Goal: Task Accomplishment & Management: Manage account settings

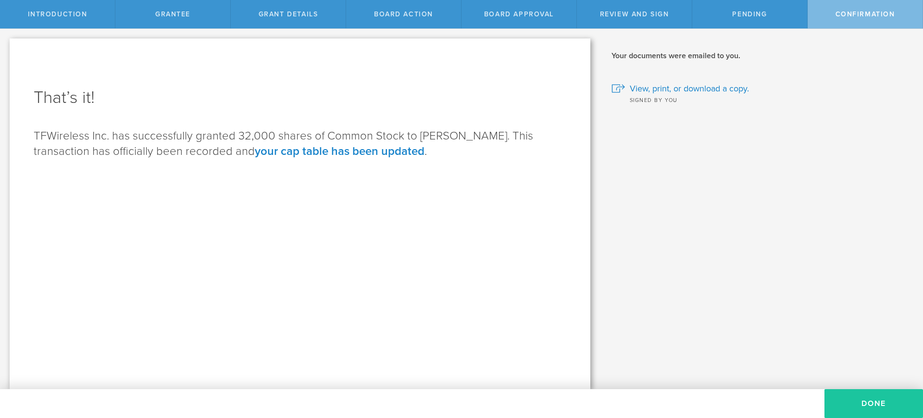
click at [875, 398] on button "Done" at bounding box center [873, 403] width 99 height 29
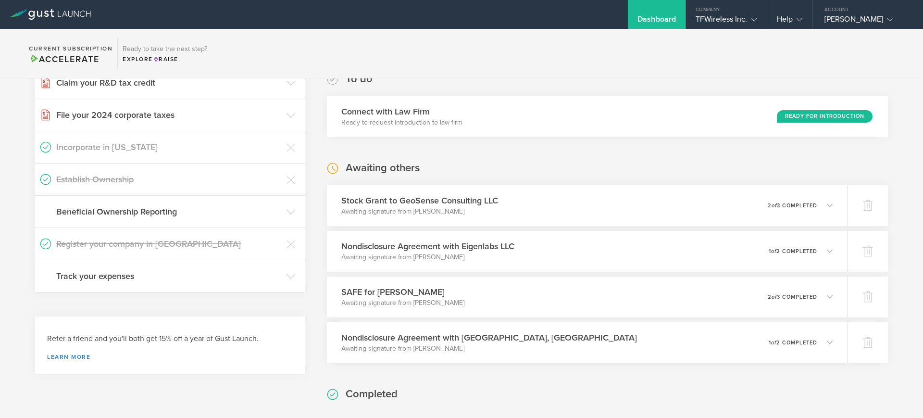
scroll to position [216, 0]
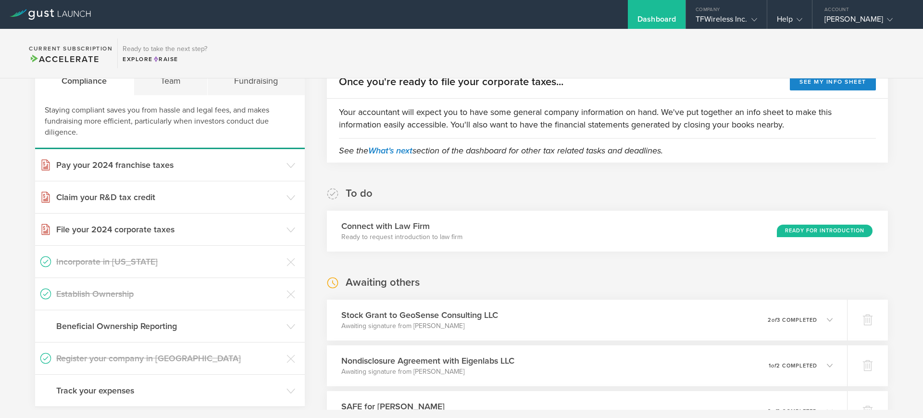
scroll to position [24, 0]
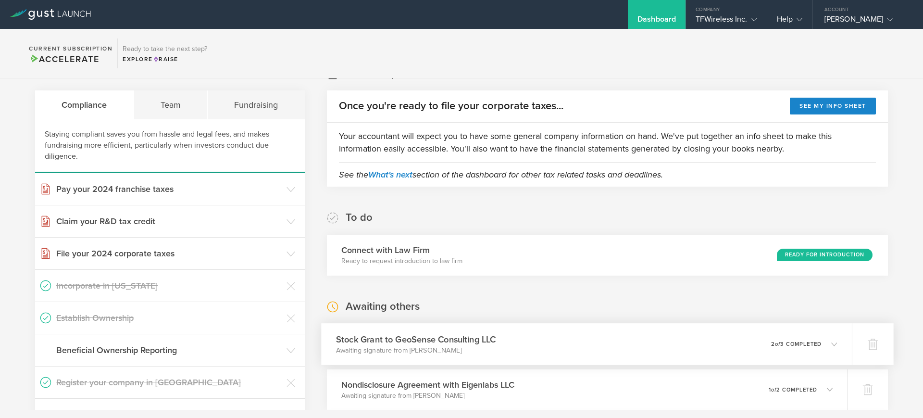
click at [821, 346] on icon at bounding box center [829, 343] width 16 height 9
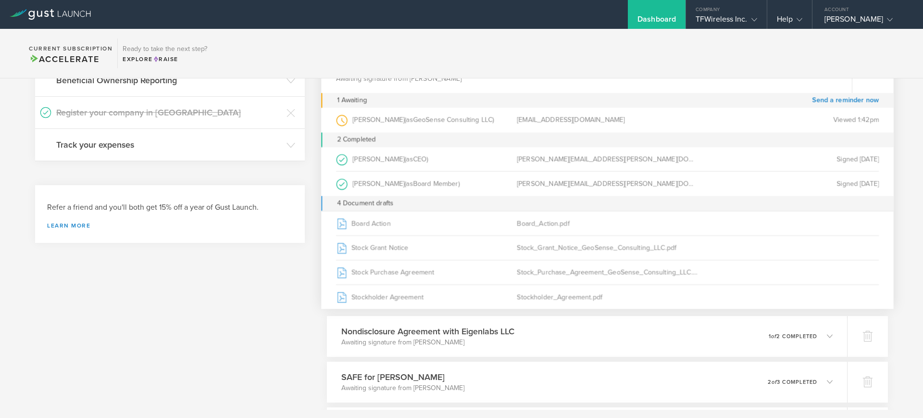
scroll to position [301, 0]
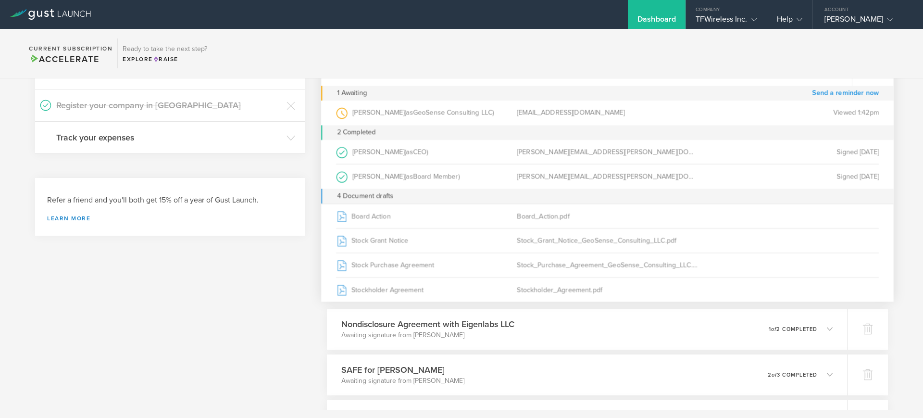
click at [839, 90] on link "Send a reminder now" at bounding box center [845, 93] width 67 height 15
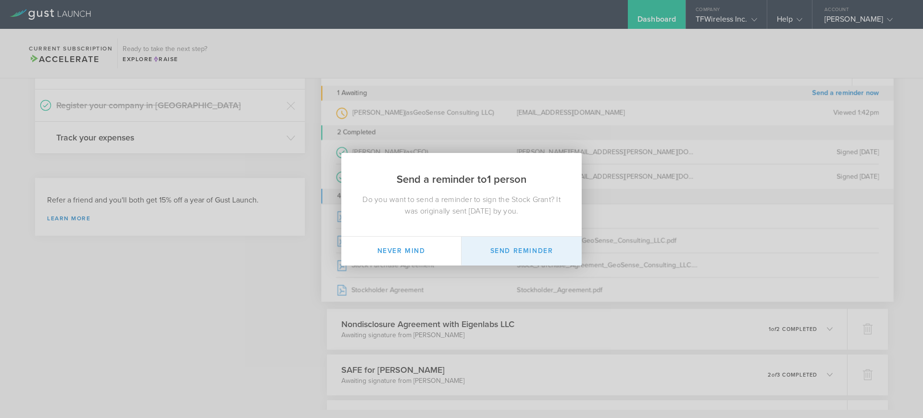
click at [510, 244] on button "Send Reminder" at bounding box center [521, 250] width 120 height 29
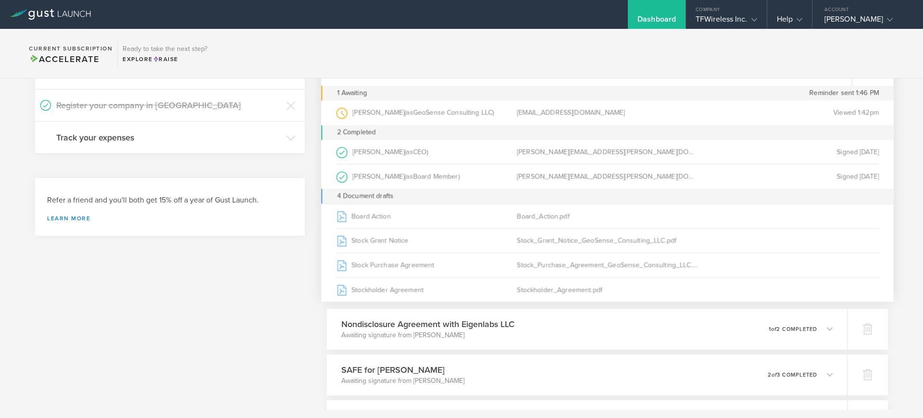
scroll to position [12, 0]
